Goal: Entertainment & Leisure: Consume media (video, audio)

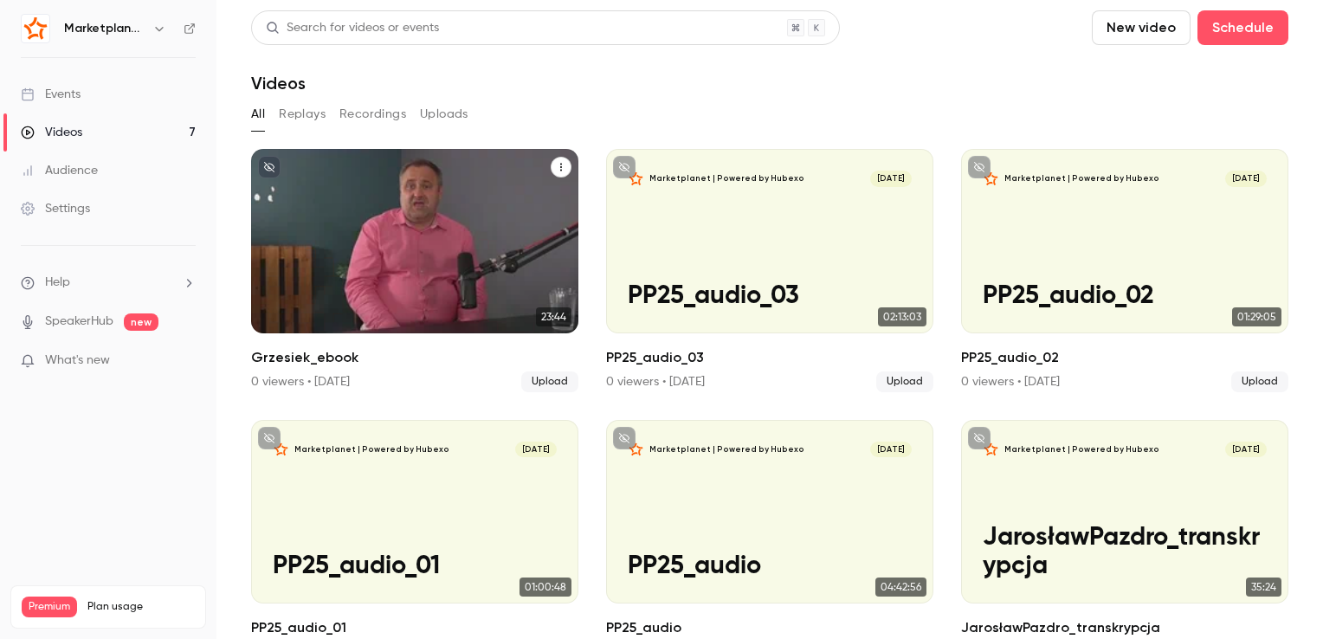
click at [401, 220] on div "Marketplanet | Powered by Hubexo [DATE] Grzesiek_ebook" at bounding box center [414, 241] width 327 height 184
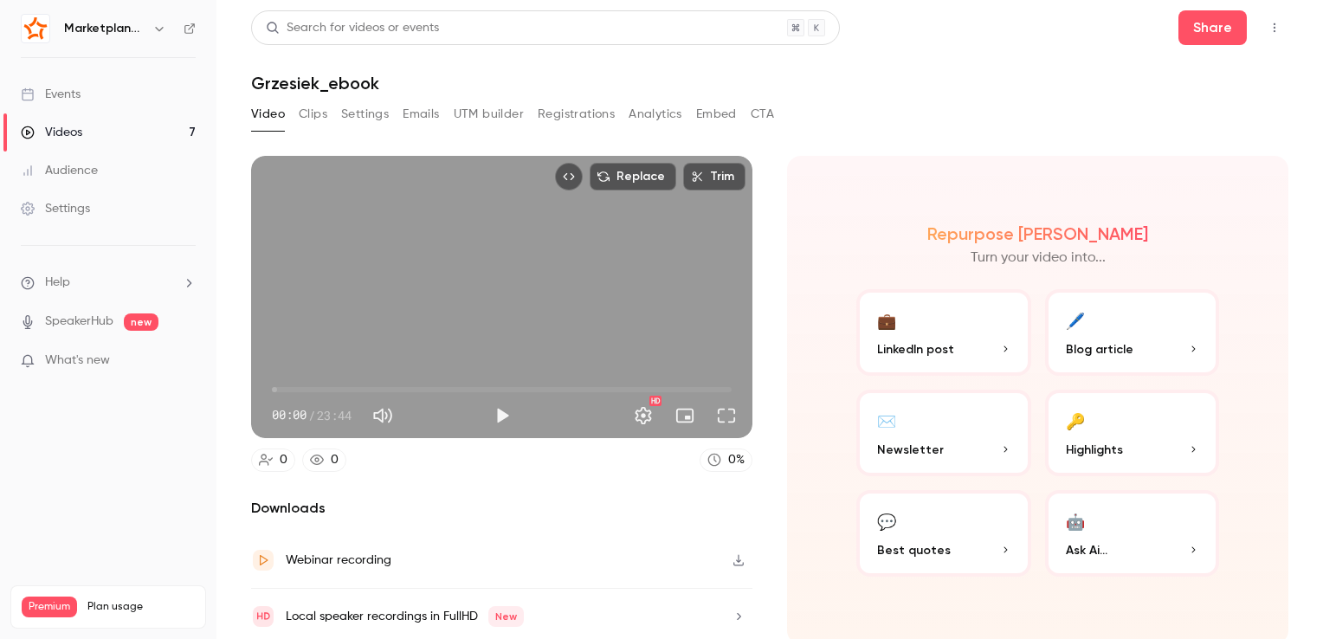
click at [319, 123] on button "Clips" at bounding box center [313, 114] width 29 height 28
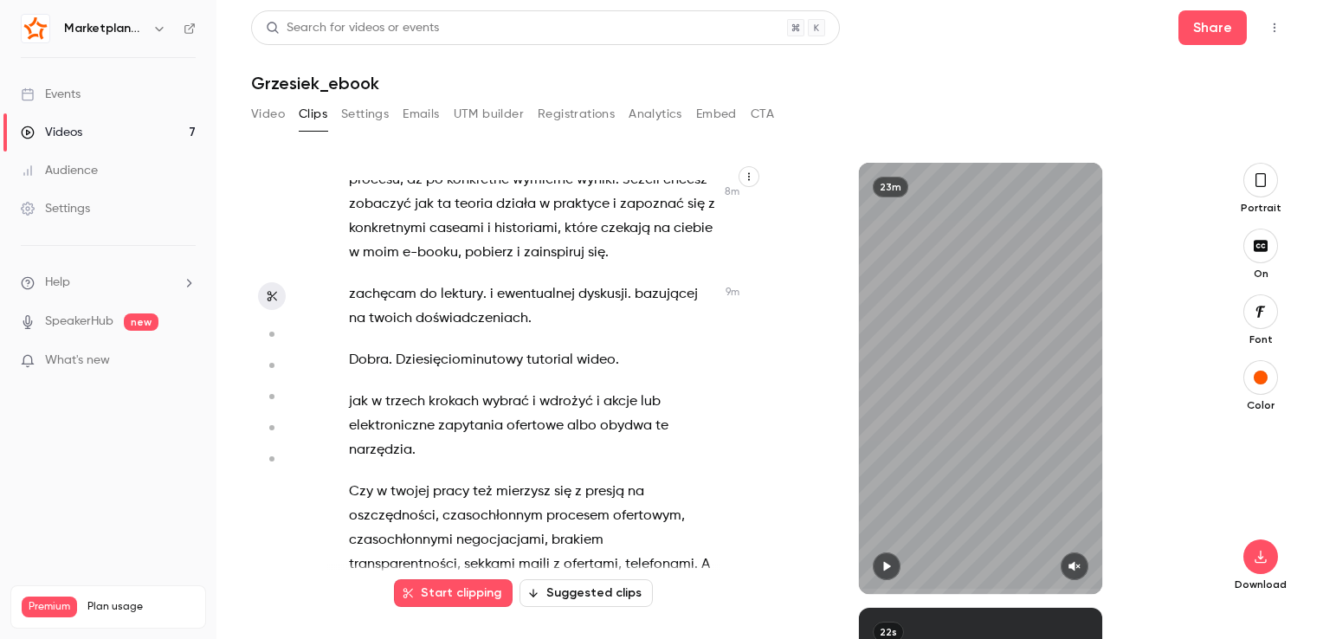
scroll to position [3809, 0]
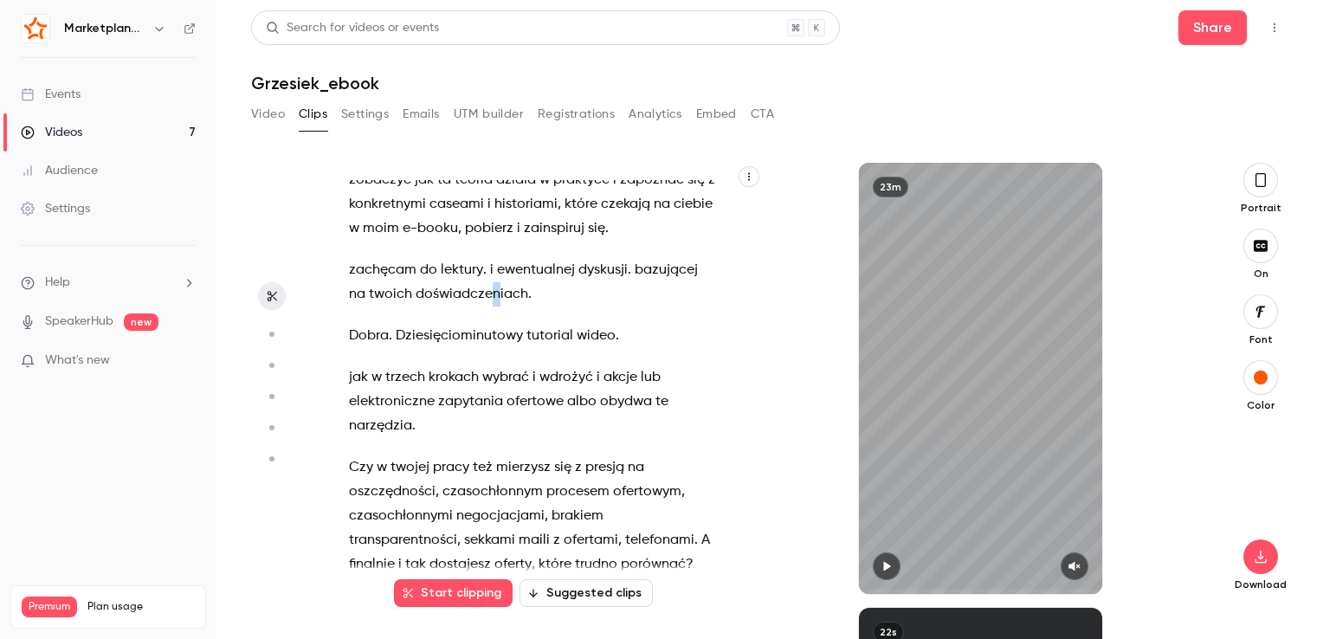
click at [495, 306] on span "doświadczeniach" at bounding box center [472, 294] width 113 height 24
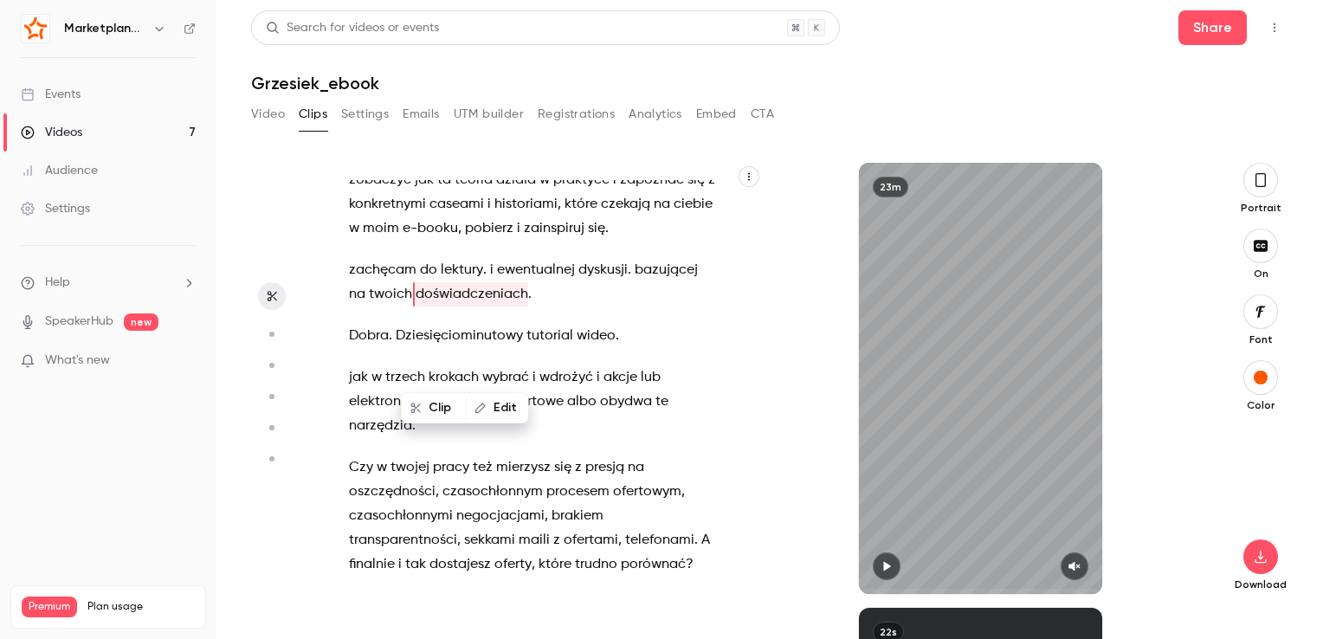
scroll to position [3789, 0]
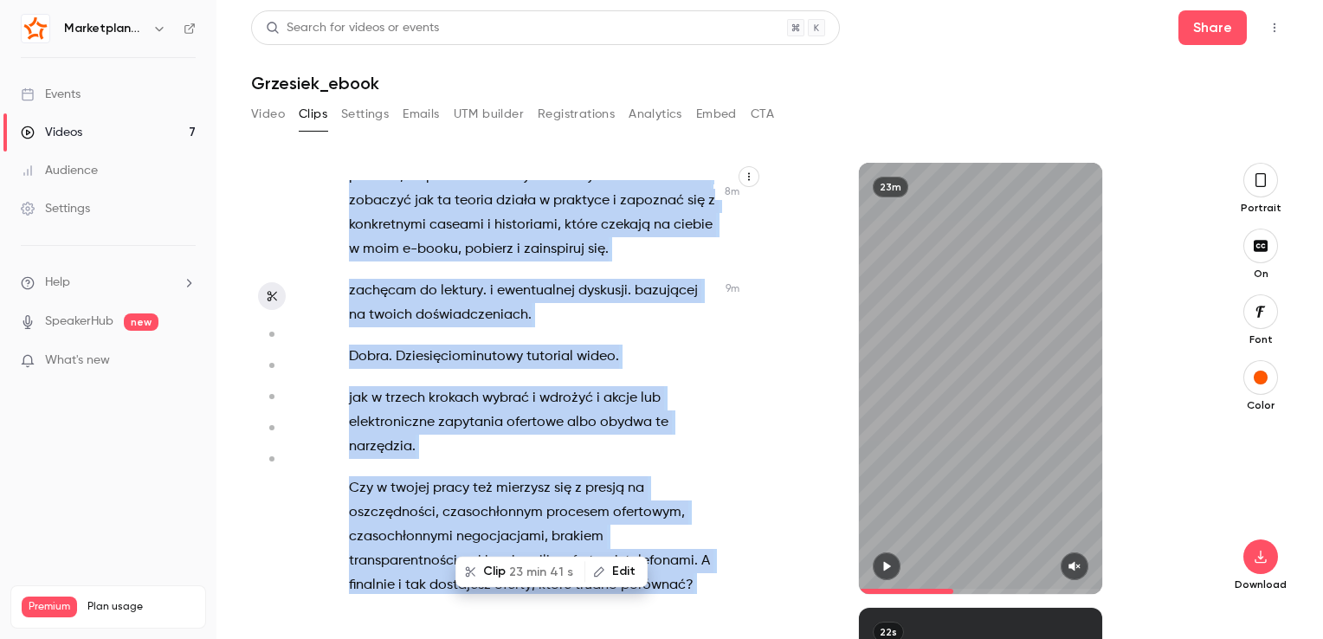
type input "*"
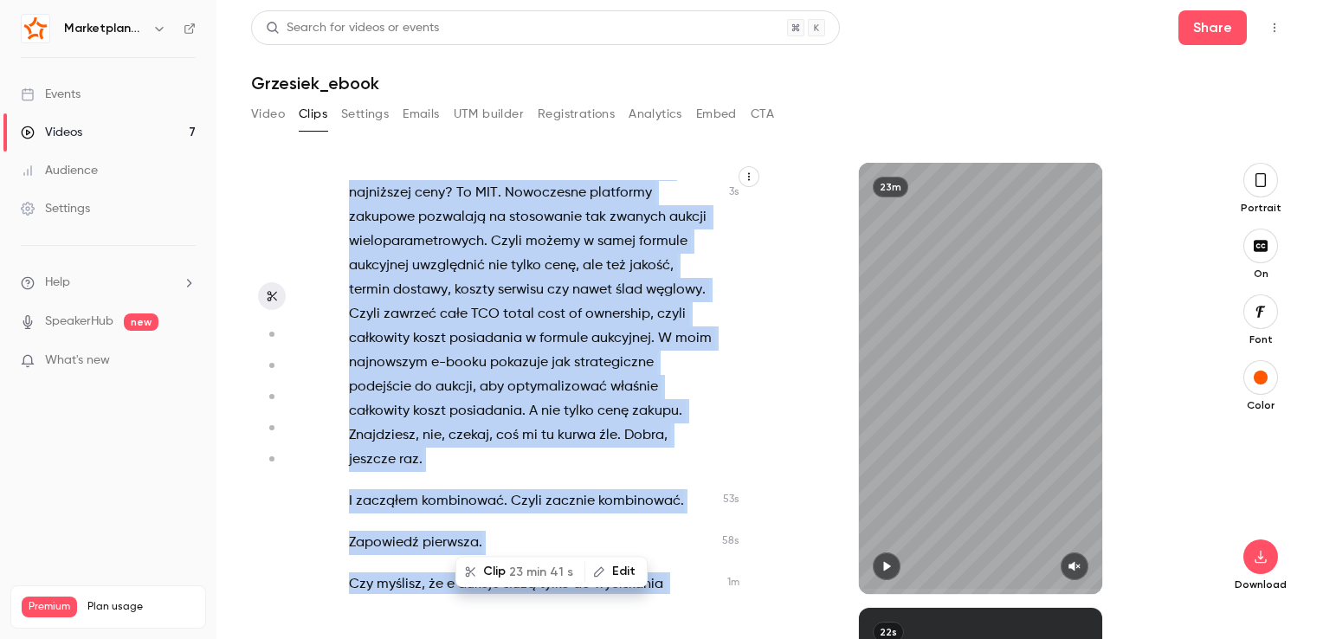
scroll to position [0, 0]
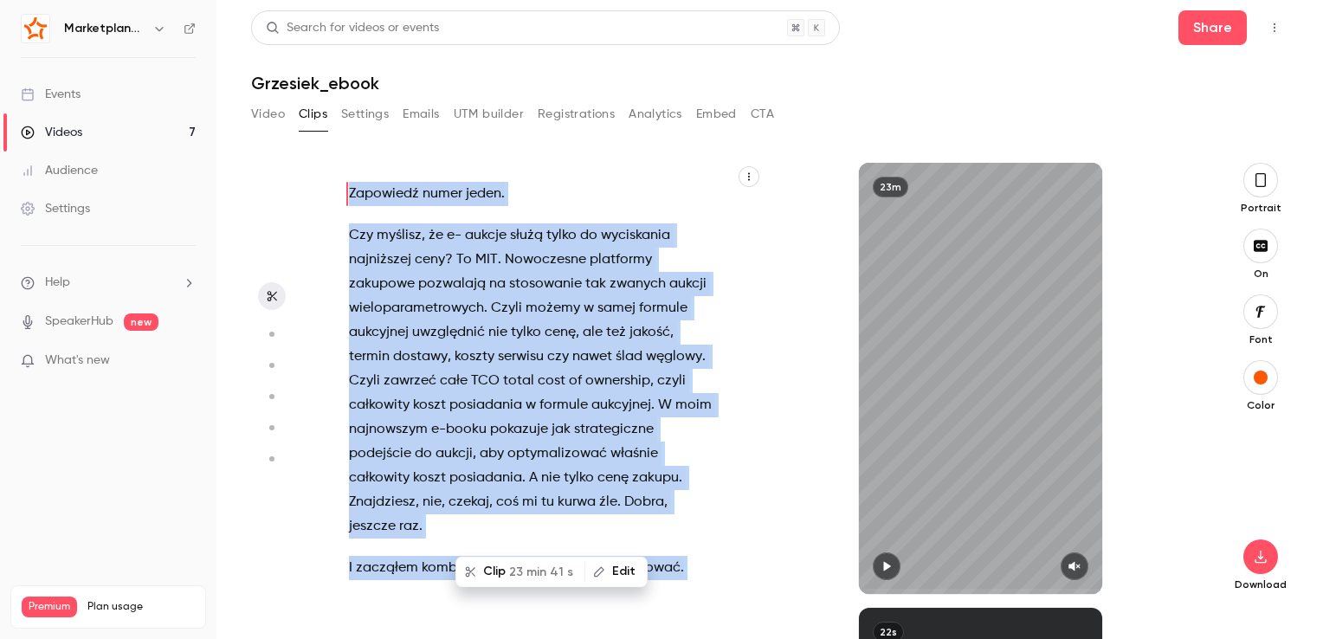
click at [56, 94] on div "Events" at bounding box center [51, 94] width 60 height 17
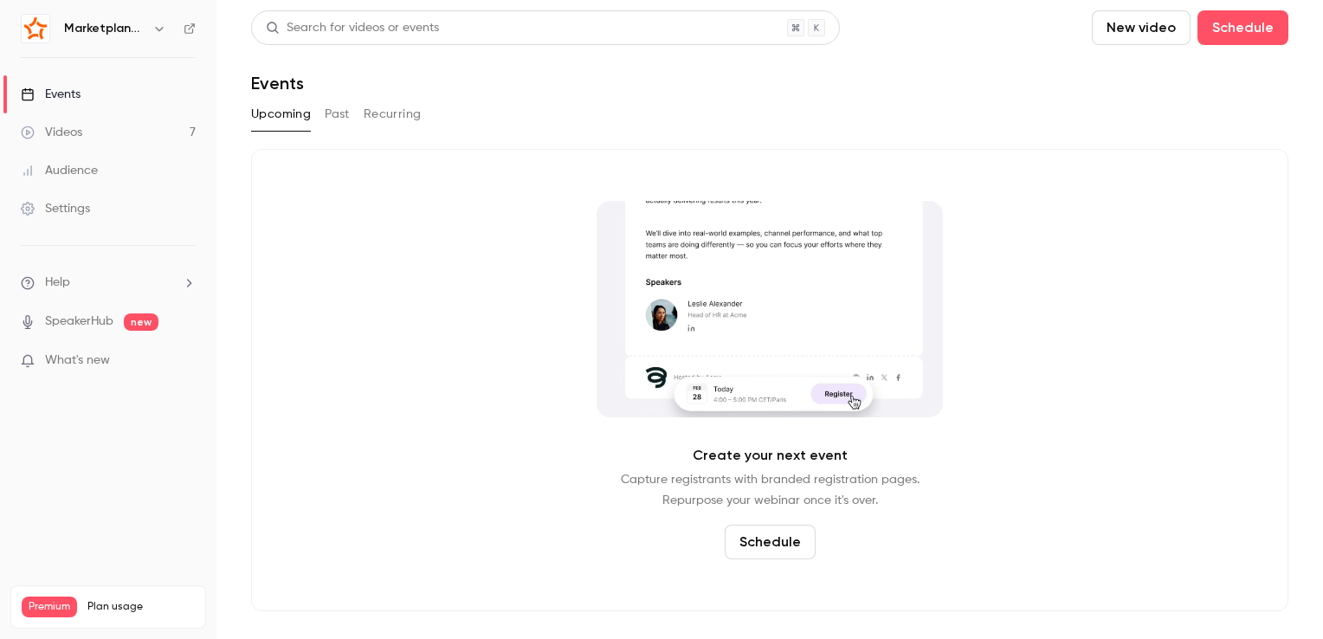
click at [117, 130] on link "Videos 7" at bounding box center [108, 132] width 216 height 38
